Goal: Information Seeking & Learning: Find specific fact

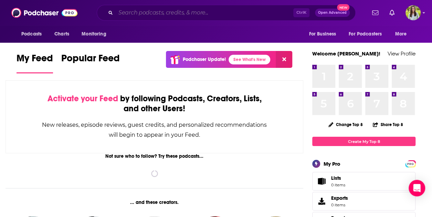
click at [181, 14] on input "Search podcasts, credits, & more..." at bounding box center [205, 12] width 178 height 11
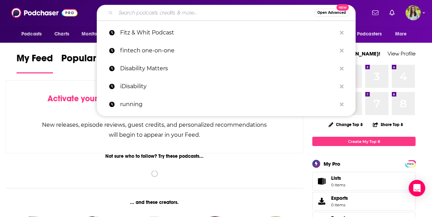
paste input "[PERSON_NAME] & [PERSON_NAME]"
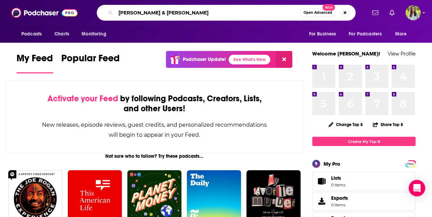
type input "[PERSON_NAME] & [PERSON_NAME]"
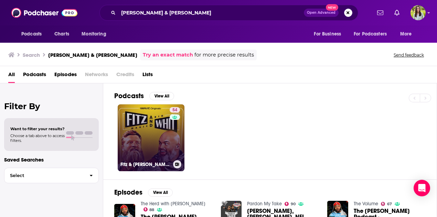
drag, startPoint x: 161, startPoint y: 126, endPoint x: 142, endPoint y: 128, distance: 19.0
click at [142, 128] on link "54 Fitz & [PERSON_NAME] | [PERSON_NAME] & [PERSON_NAME]" at bounding box center [151, 137] width 67 height 67
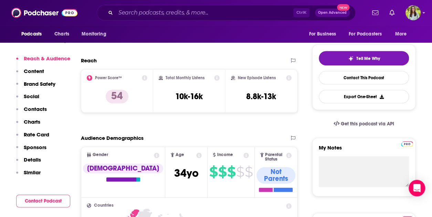
scroll to position [142, 0]
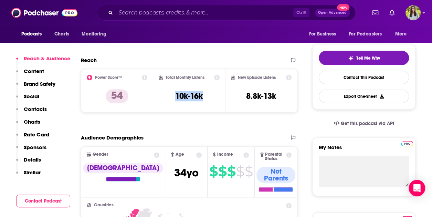
drag, startPoint x: 206, startPoint y: 97, endPoint x: 174, endPoint y: 101, distance: 32.6
click at [174, 101] on div "Total Monthly Listens 10k-16k" at bounding box center [189, 91] width 61 height 32
copy h3 "10k-16k"
click at [407, 13] on img "Logged in as meaghanyoungblood" at bounding box center [412, 12] width 15 height 15
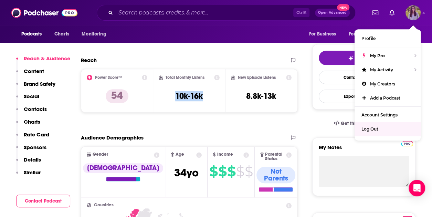
click at [369, 127] on span "Log Out" at bounding box center [369, 128] width 17 height 5
